Goal: Information Seeking & Learning: Check status

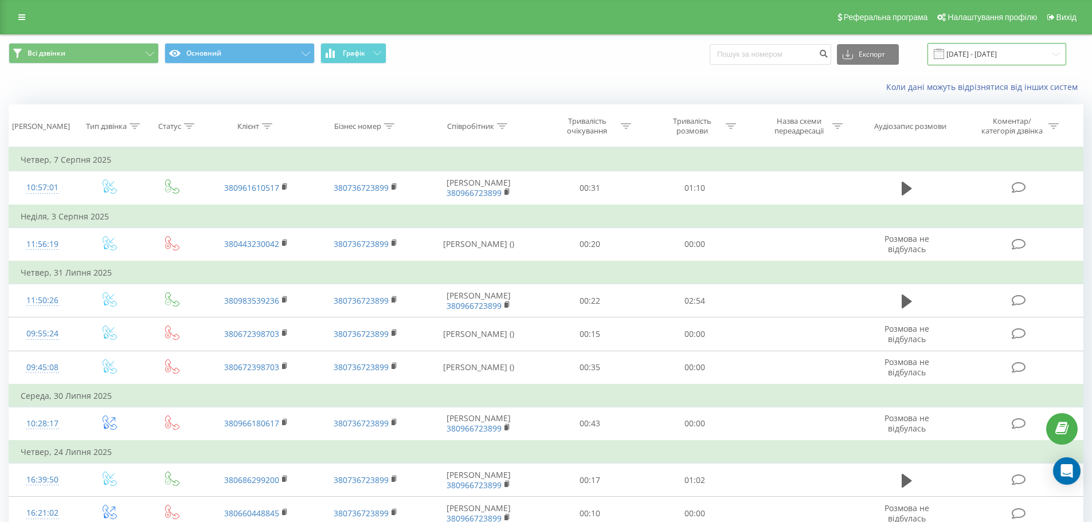
click at [1058, 53] on input "[DATE] - [DATE]" at bounding box center [997, 54] width 139 height 22
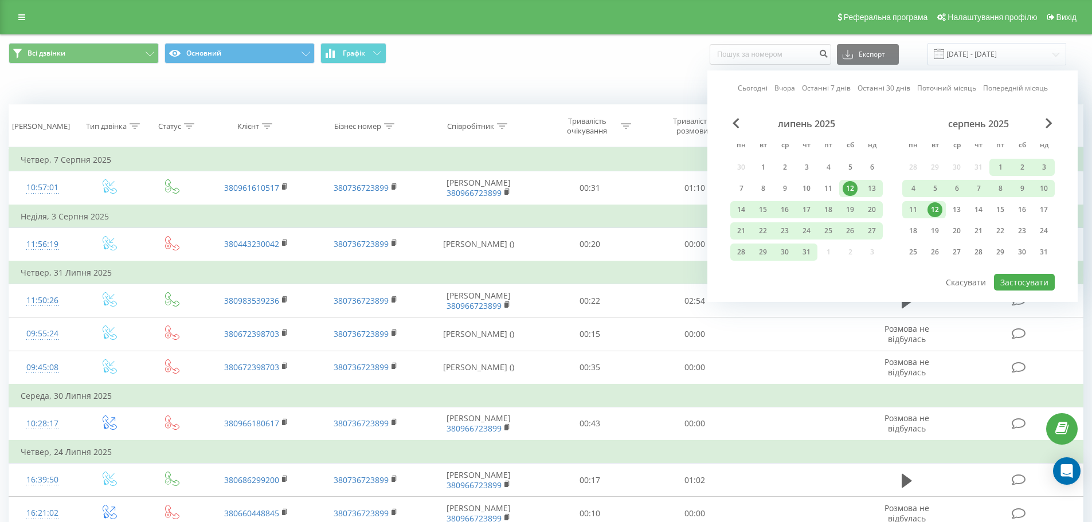
click at [949, 91] on link "Поточний місяць" at bounding box center [946, 88] width 59 height 11
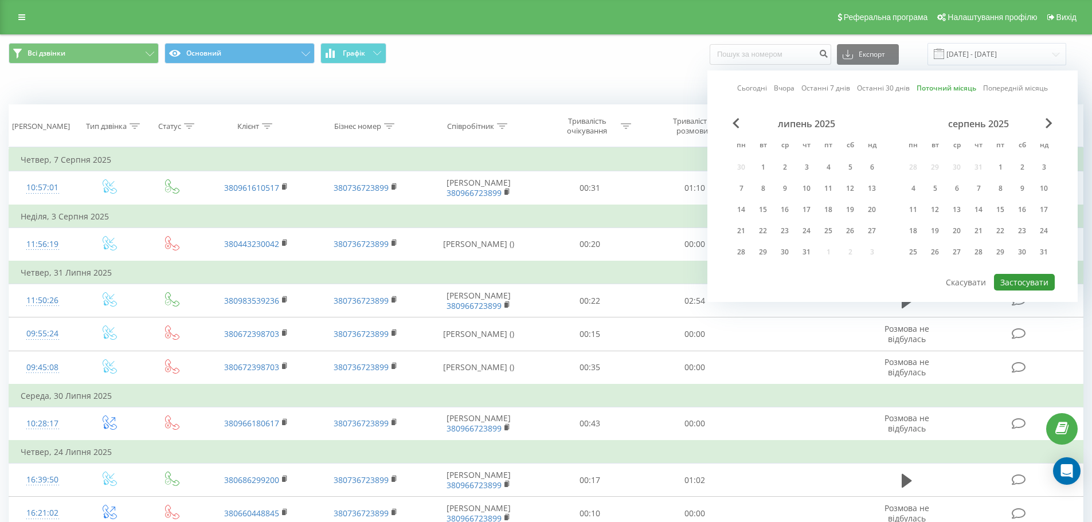
click at [1023, 280] on button "Застосувати" at bounding box center [1024, 282] width 61 height 17
type input "[DATE] - [DATE]"
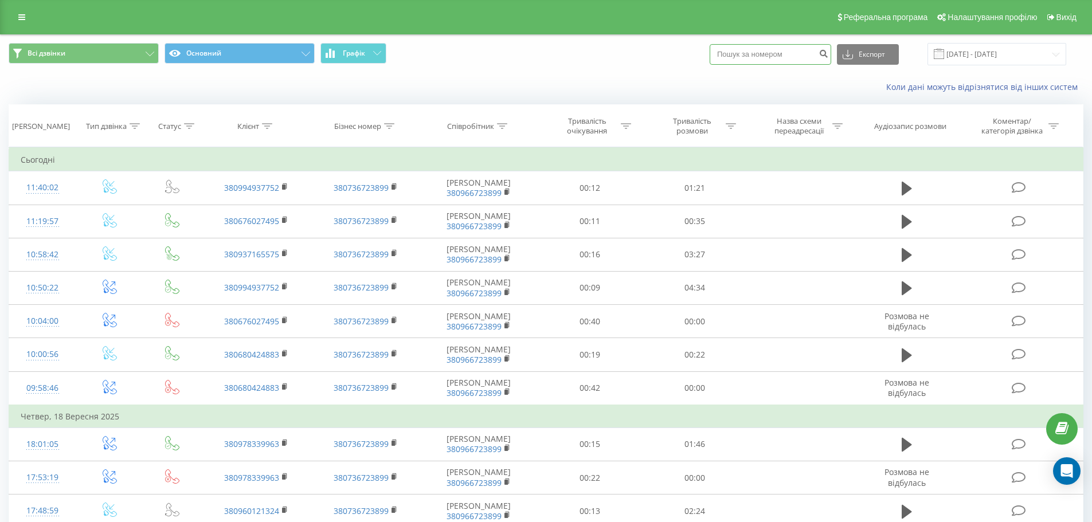
click at [787, 58] on input at bounding box center [771, 54] width 122 height 21
type input "0661780457"
click at [831, 53] on button "submit" at bounding box center [823, 54] width 15 height 21
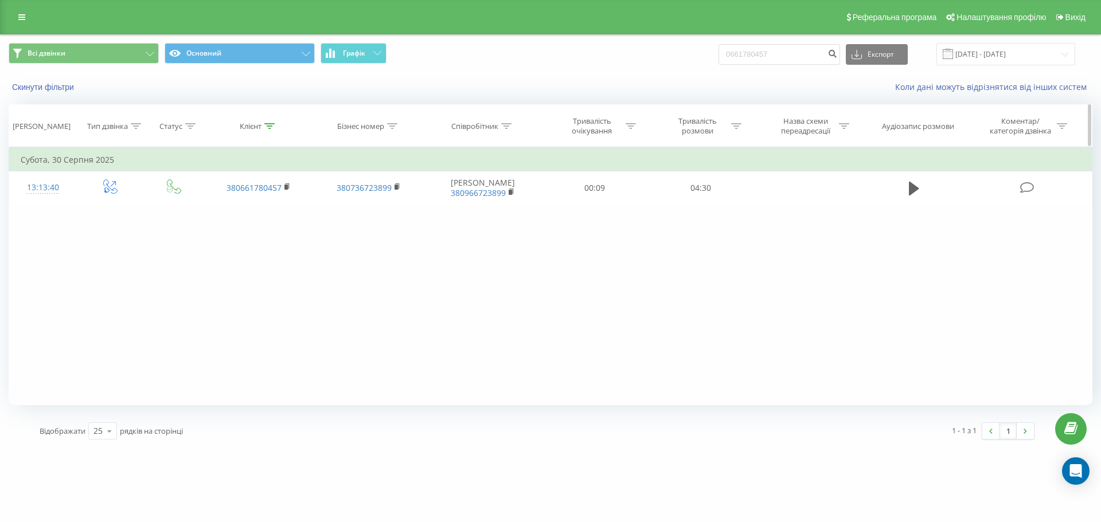
click at [265, 126] on icon at bounding box center [269, 126] width 10 height 6
click at [307, 58] on button "Основний" at bounding box center [240, 53] width 150 height 21
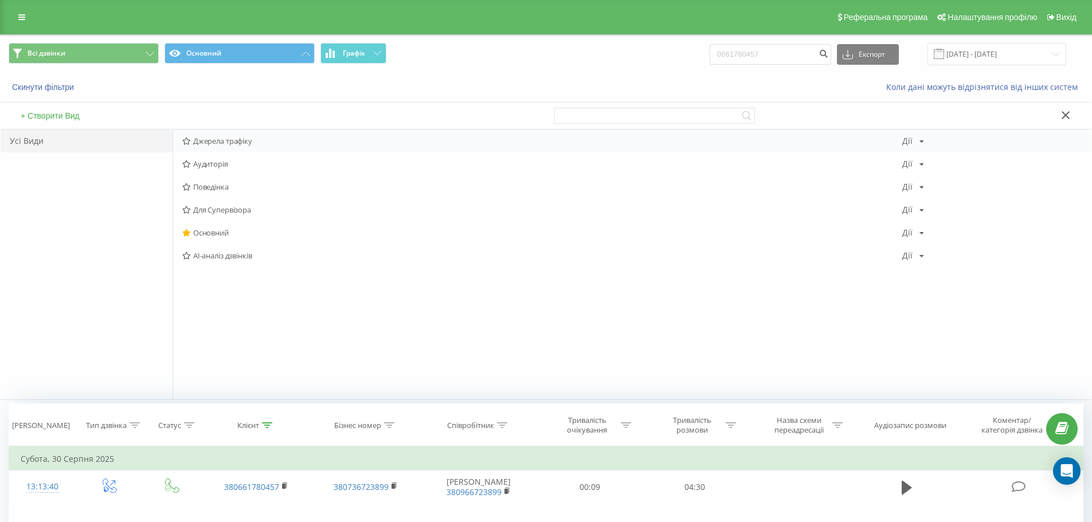
click at [253, 139] on span "Джерела трафіку" at bounding box center [542, 141] width 720 height 8
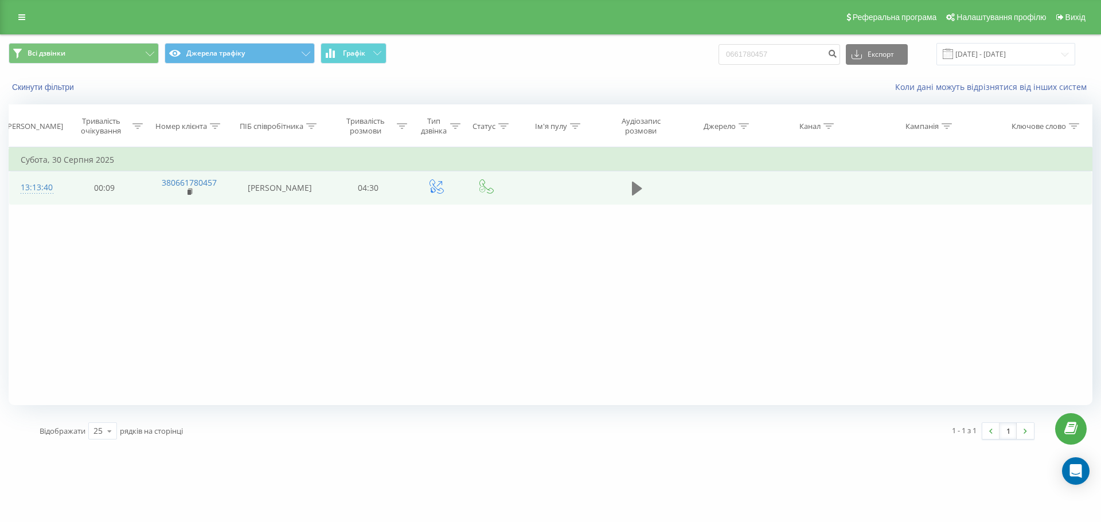
click at [637, 193] on icon at bounding box center [637, 189] width 10 height 16
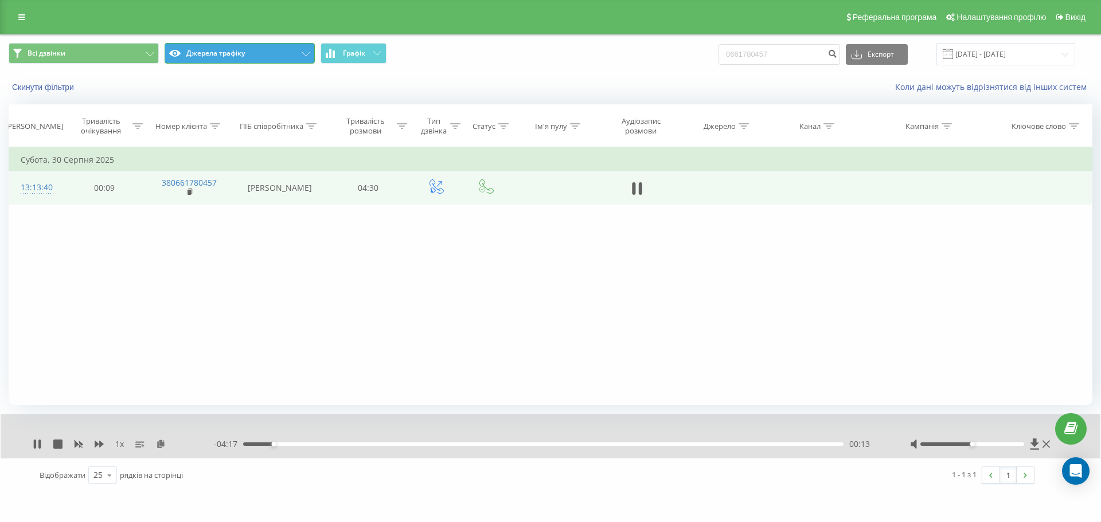
click at [307, 54] on icon at bounding box center [306, 54] width 9 height 5
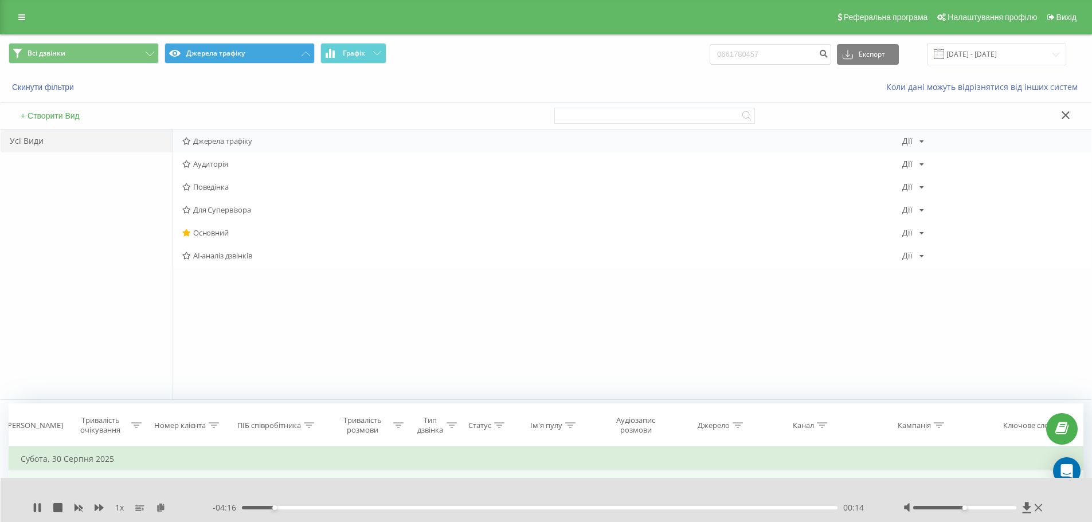
click at [235, 143] on span "Джерела трафіку" at bounding box center [542, 141] width 720 height 8
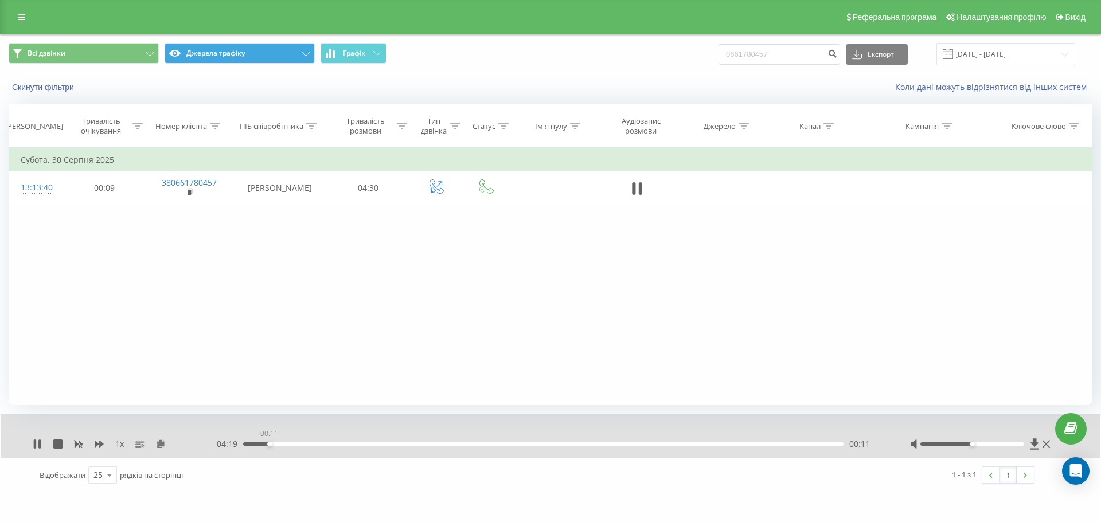
click at [269, 445] on div "00:11" at bounding box center [543, 444] width 600 height 3
click at [396, 445] on div "01:03" at bounding box center [543, 444] width 600 height 3
click at [405, 444] on div "01:10" at bounding box center [543, 444] width 600 height 3
click at [531, 445] on div "01:55" at bounding box center [543, 444] width 600 height 3
click at [560, 444] on div "02:11" at bounding box center [543, 444] width 600 height 3
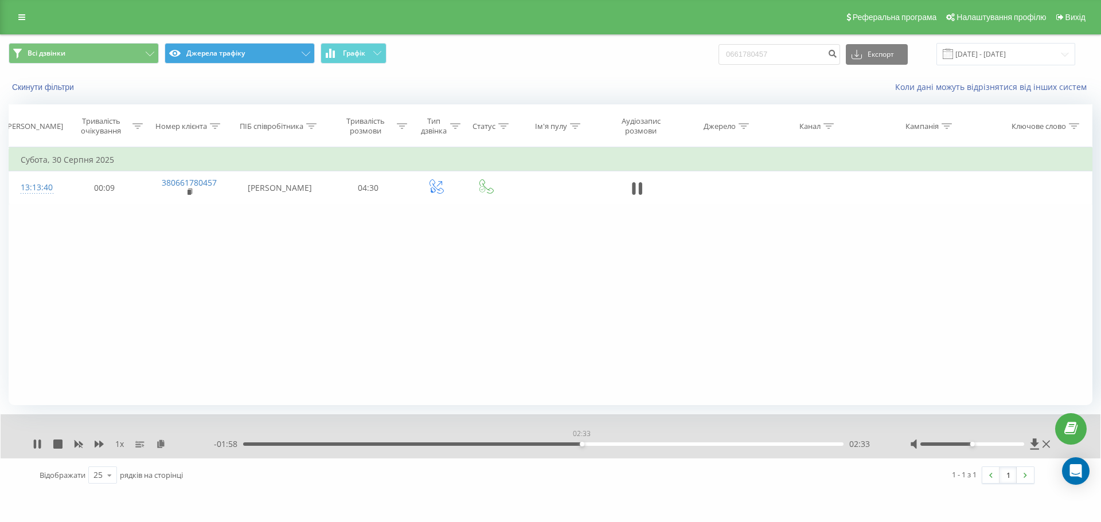
click at [582, 444] on div "02:33" at bounding box center [543, 444] width 600 height 3
click at [598, 444] on div "00:00" at bounding box center [543, 444] width 600 height 3
click at [32, 447] on div "1 x 00:00 04:31 04:31" at bounding box center [550, 436] width 1099 height 44
click at [35, 445] on icon at bounding box center [37, 444] width 7 height 9
click at [1062, 52] on input "22.06.2025 - 22.09.2025" at bounding box center [1005, 54] width 139 height 22
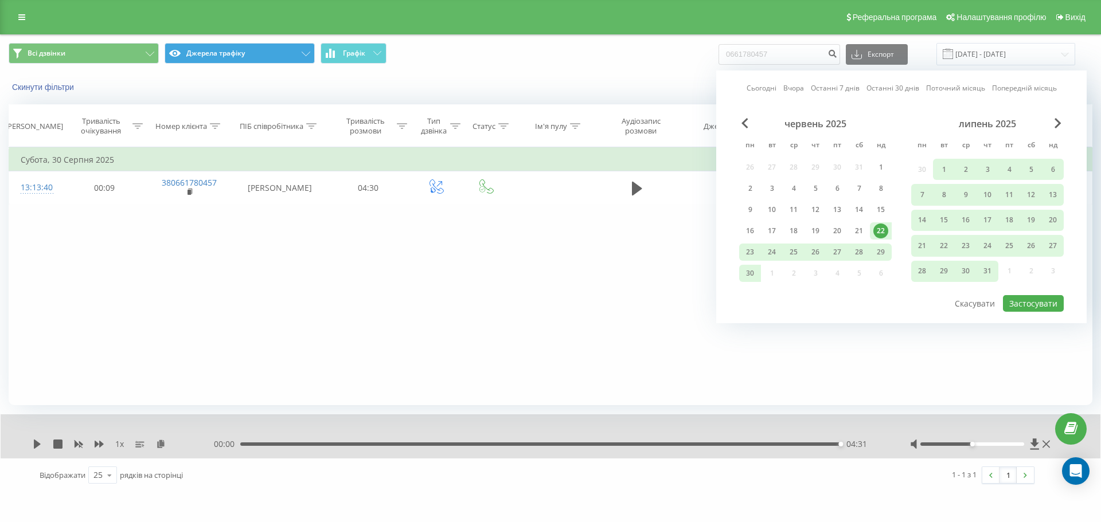
click at [907, 91] on link "Останні 30 днів" at bounding box center [892, 88] width 53 height 11
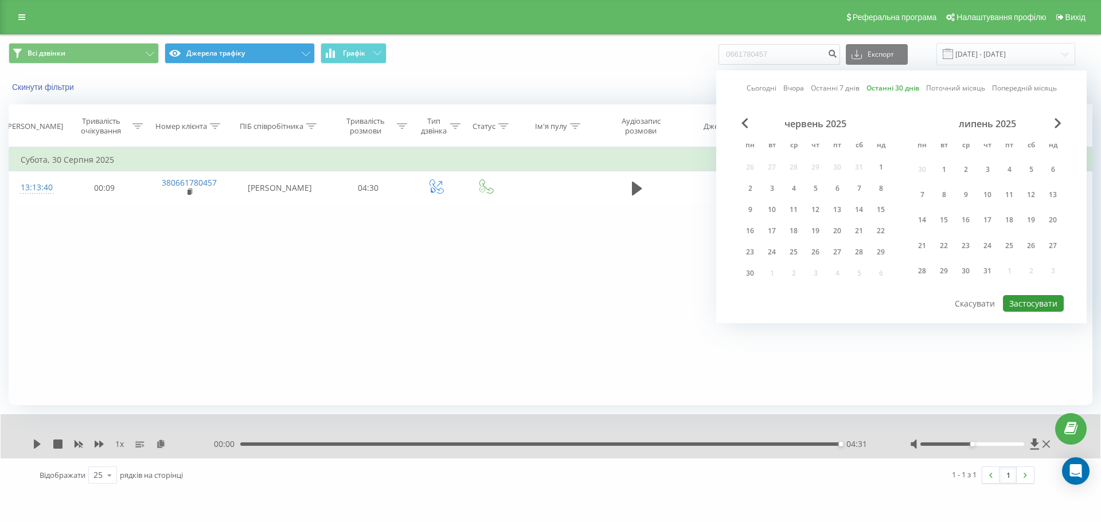
click at [1034, 299] on button "Застосувати" at bounding box center [1033, 303] width 61 height 17
type input "24.08.2025 - 22.09.2025"
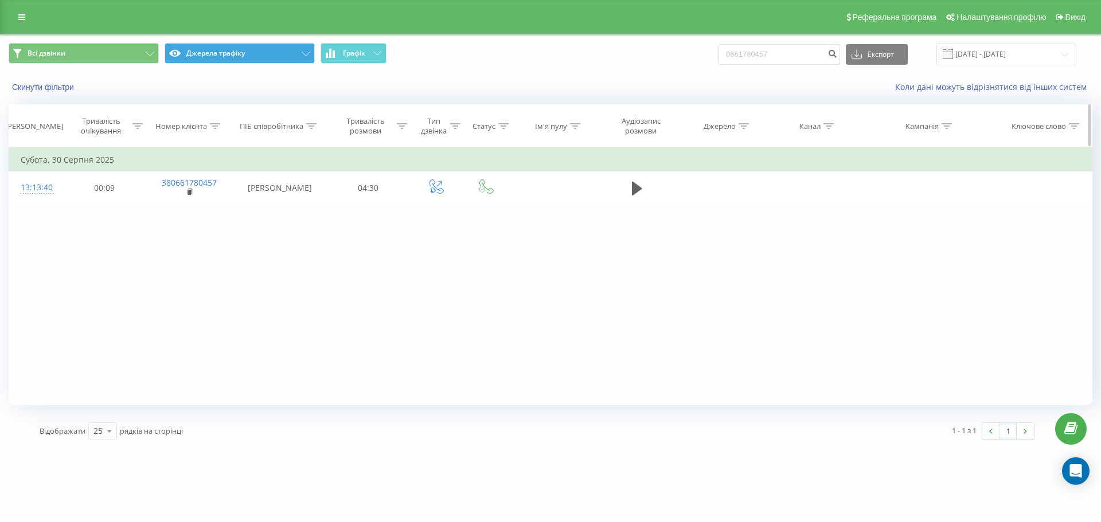
click at [748, 124] on icon at bounding box center [743, 126] width 10 height 6
click at [774, 155] on icon at bounding box center [777, 156] width 6 height 6
click at [310, 51] on button "Джерела трафіку" at bounding box center [240, 53] width 150 height 21
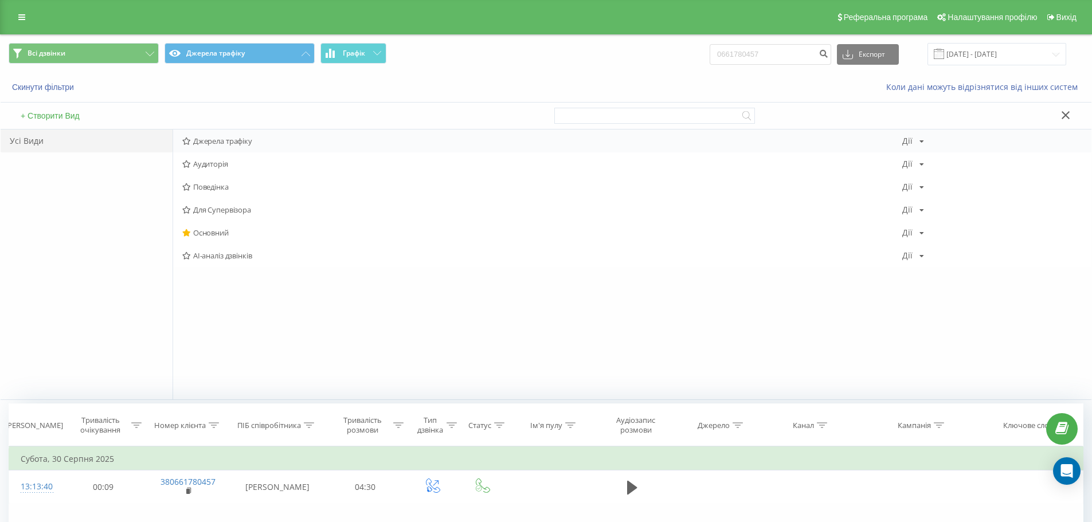
click at [245, 141] on span "Джерела трафіку" at bounding box center [542, 141] width 720 height 8
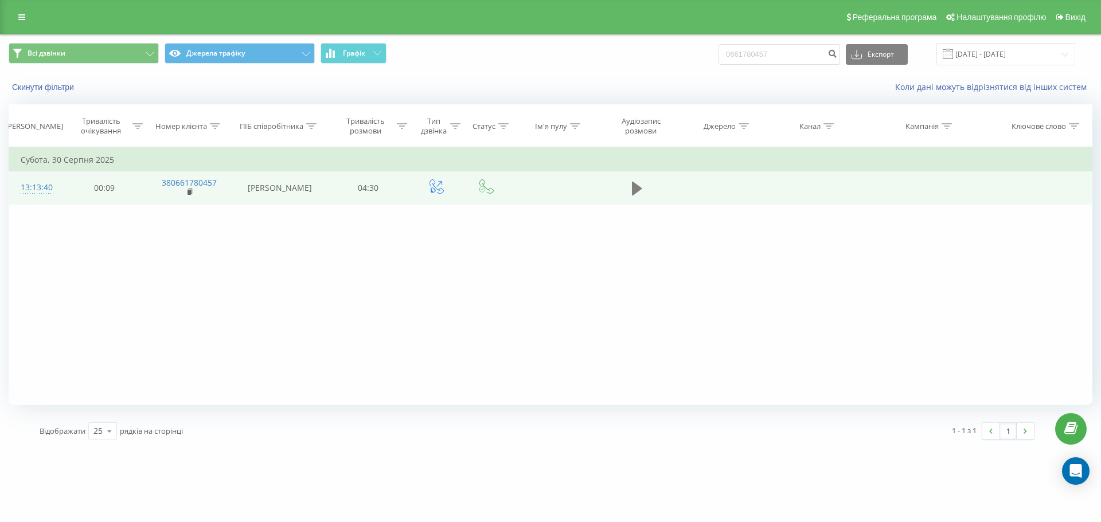
click at [635, 190] on icon at bounding box center [637, 189] width 10 height 14
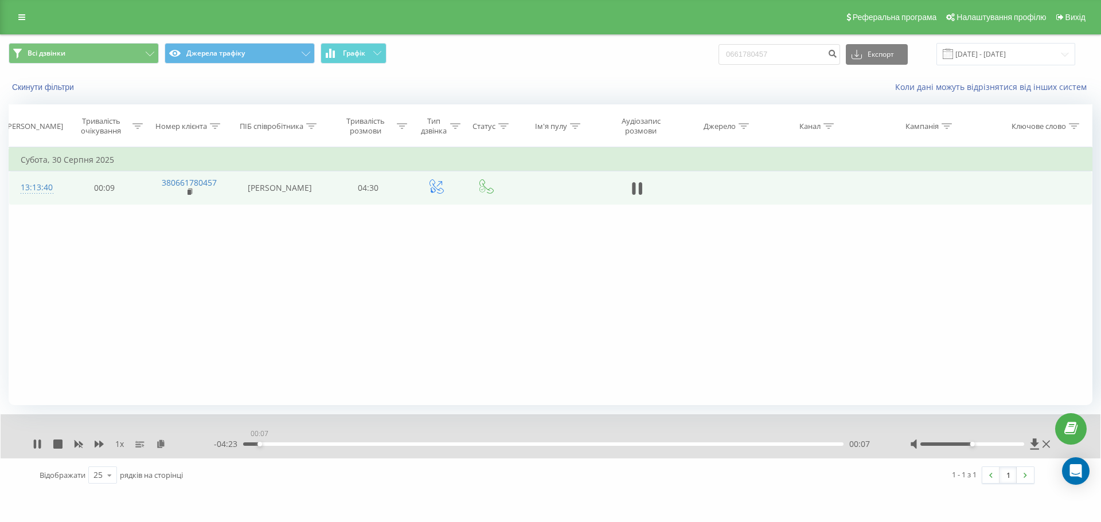
click at [260, 444] on div "00:07" at bounding box center [543, 444] width 600 height 3
click at [271, 444] on div "00:12" at bounding box center [543, 444] width 600 height 3
click at [280, 443] on div "00:13" at bounding box center [543, 444] width 600 height 3
click at [291, 443] on div "00:21" at bounding box center [543, 444] width 600 height 3
click at [299, 444] on div "00:22" at bounding box center [543, 444] width 600 height 3
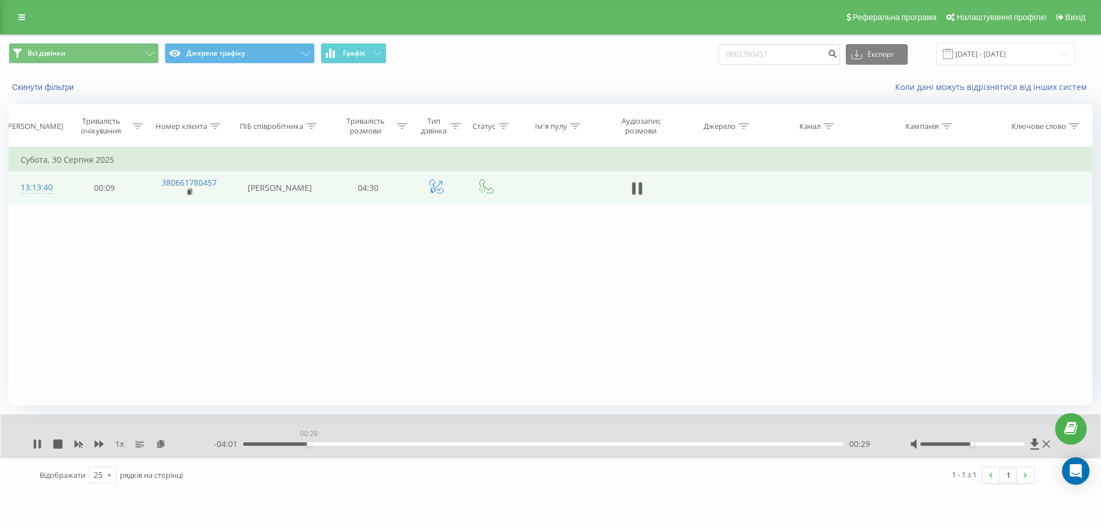
click at [309, 443] on div "00:29" at bounding box center [543, 444] width 600 height 3
click at [322, 443] on div "00:35" at bounding box center [543, 444] width 600 height 3
click at [332, 443] on div "00:36" at bounding box center [543, 444] width 600 height 3
click at [327, 444] on div "00:41" at bounding box center [543, 444] width 600 height 3
click at [324, 443] on div "00:36" at bounding box center [543, 444] width 600 height 3
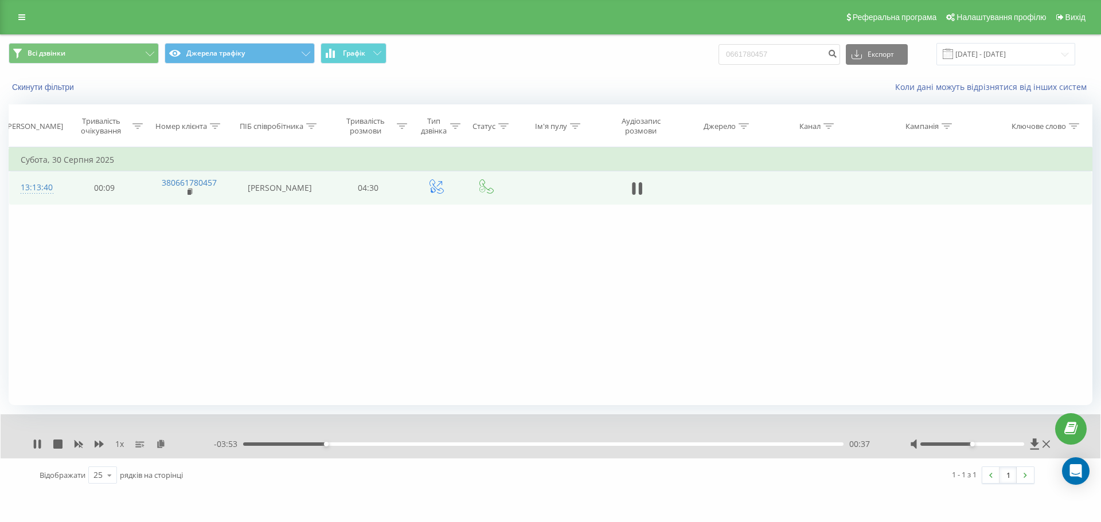
click at [319, 443] on div "00:37" at bounding box center [543, 444] width 600 height 3
click at [39, 441] on icon at bounding box center [39, 444] width 2 height 9
drag, startPoint x: 224, startPoint y: 185, endPoint x: 185, endPoint y: 193, distance: 39.4
click at [185, 193] on td "380661780457" at bounding box center [189, 187] width 87 height 33
click at [190, 190] on rect at bounding box center [188, 192] width 3 height 5
